Goal: Download file/media

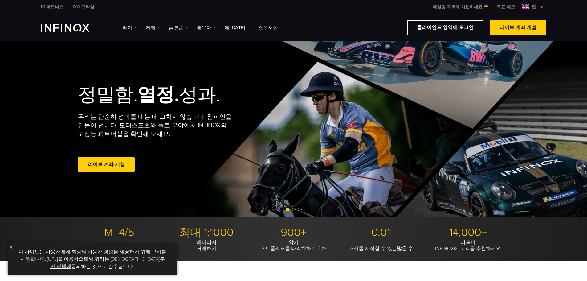
click at [214, 27] on img at bounding box center [215, 27] width 3 height 3
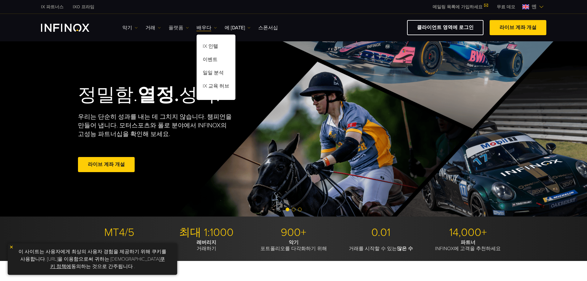
click at [181, 27] on link "플랫폼" at bounding box center [179, 27] width 20 height 7
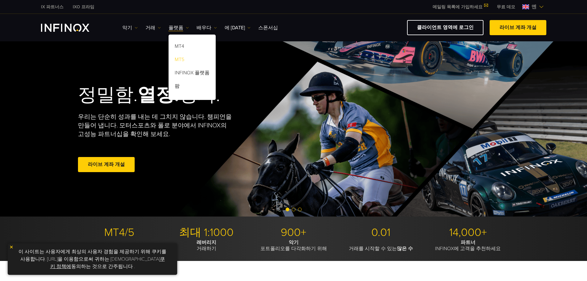
click at [177, 58] on font "MT5" at bounding box center [180, 59] width 10 height 6
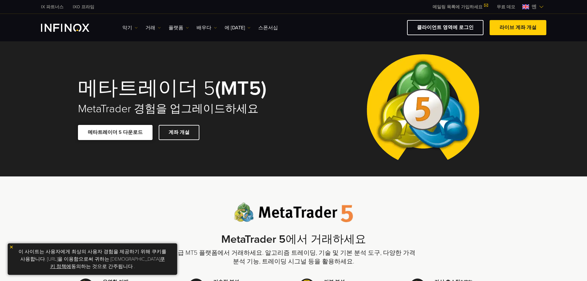
click at [119, 133] on font "메타트레이더 5 다운로드" at bounding box center [115, 132] width 55 height 6
